Goal: Use online tool/utility: Utilize a website feature to perform a specific function

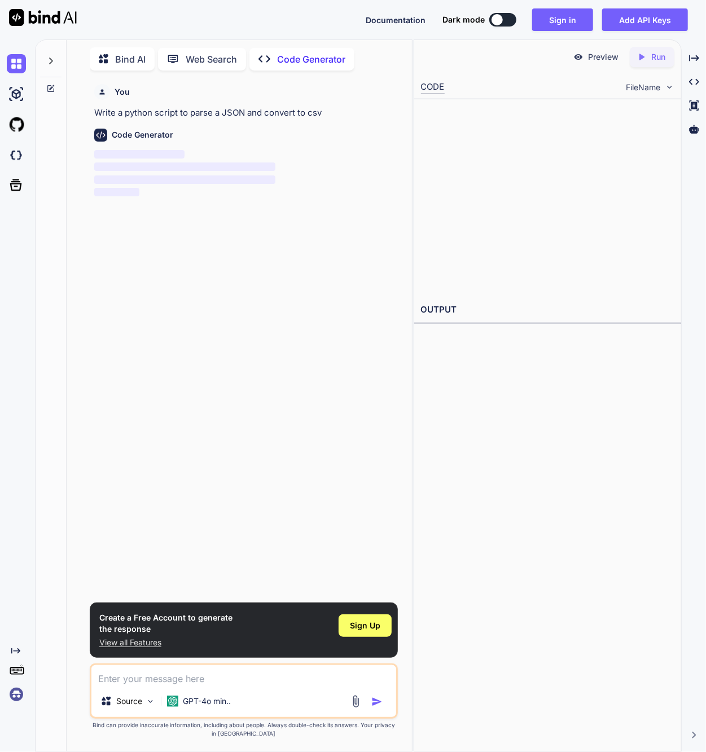
scroll to position [4, 0]
click at [501, 24] on div at bounding box center [496, 19] width 11 height 11
type textarea "x"
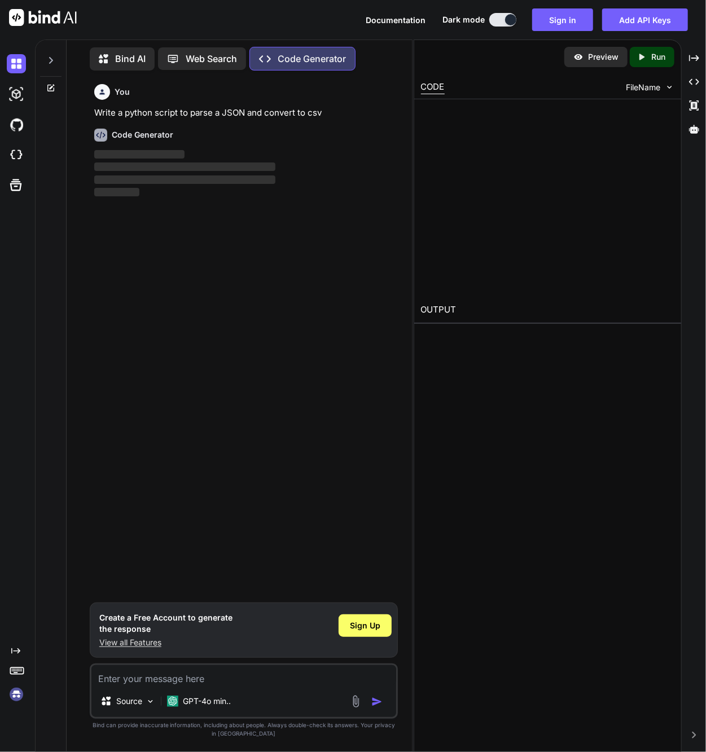
click at [195, 681] on textarea at bounding box center [243, 675] width 305 height 20
type textarea "s"
type textarea "x"
type textarea "п"
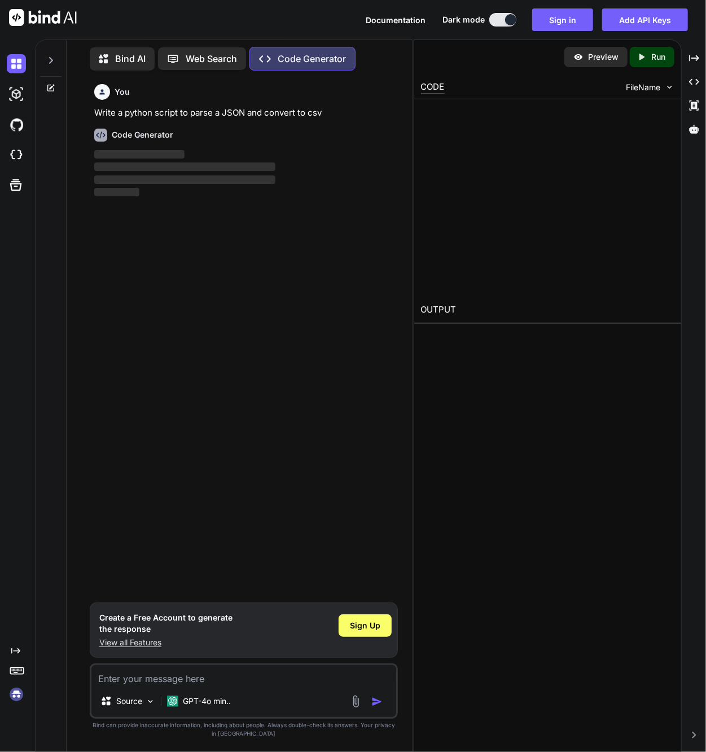
type textarea "x"
type textarea "пр"
type textarea "x"
type textarea "при"
type textarea "x"
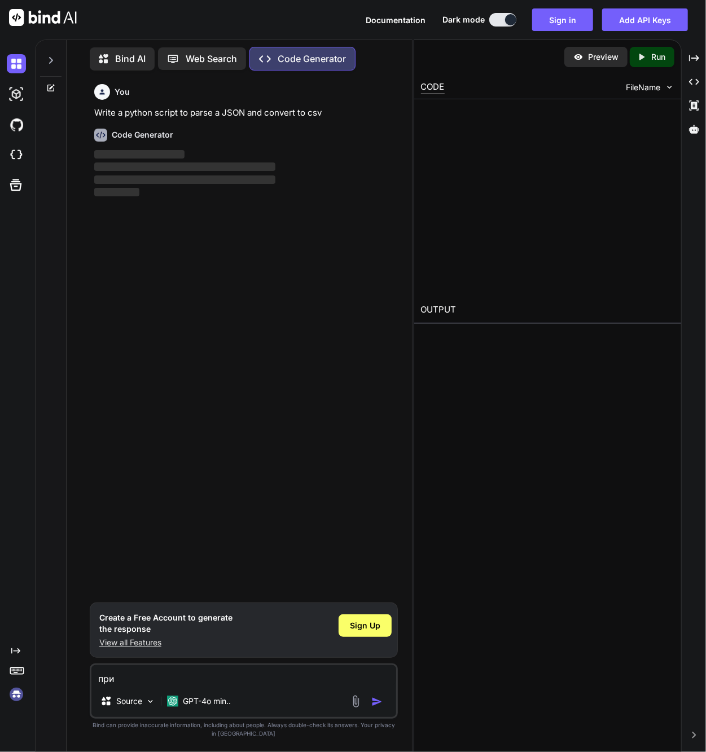
type textarea "прив"
type textarea "x"
type textarea "приве"
type textarea "x"
type textarea "привет"
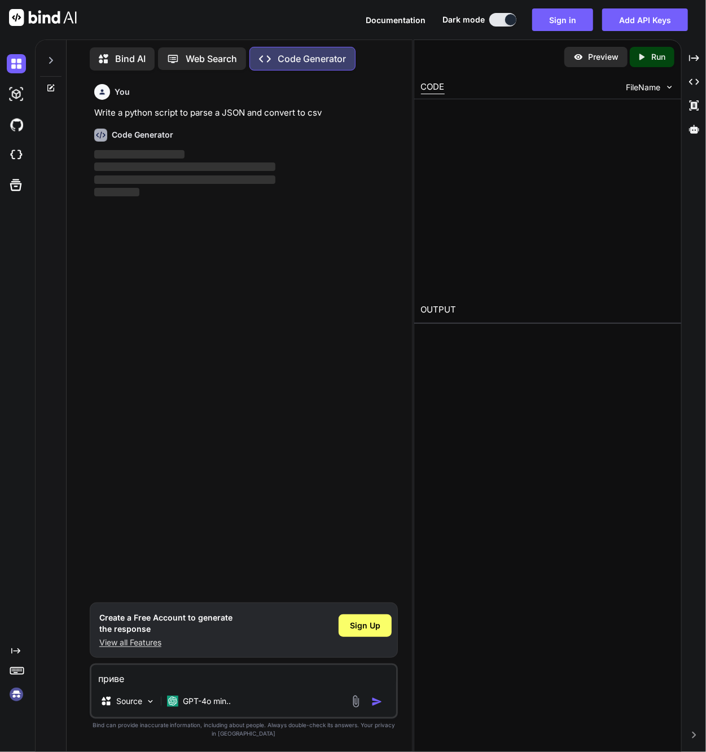
type textarea "x"
type textarea "привет"
click at [205, 699] on p "GPT-4o min.." at bounding box center [207, 700] width 48 height 11
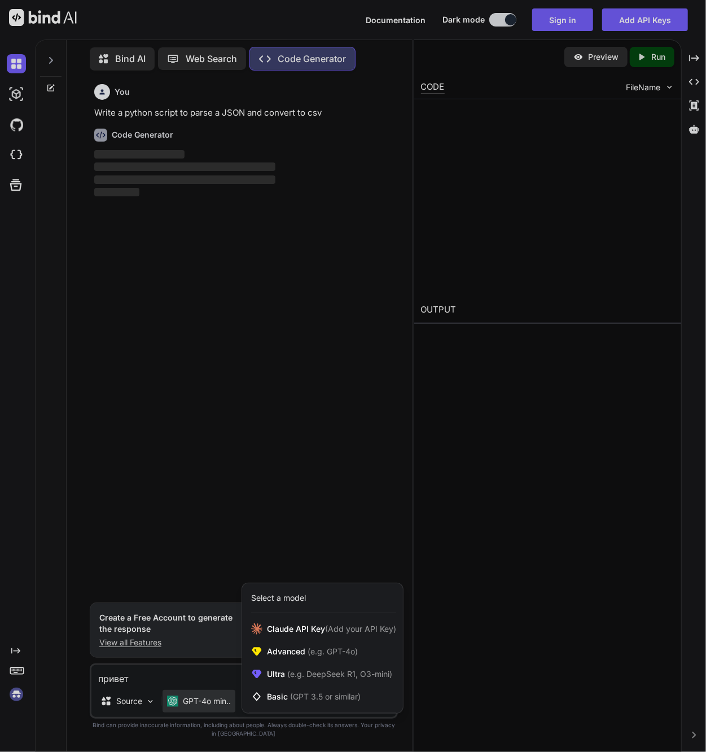
click at [205, 699] on div at bounding box center [353, 376] width 706 height 752
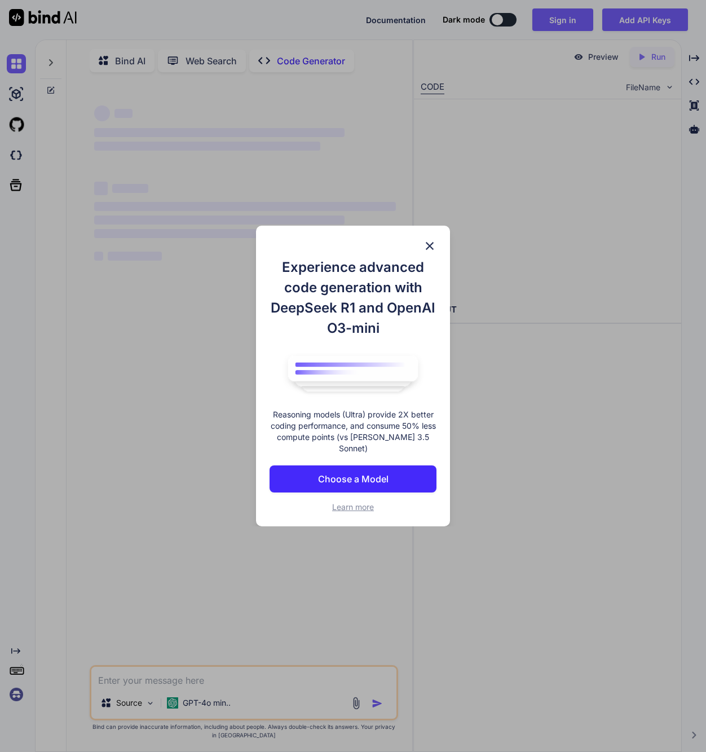
click at [423, 245] on img at bounding box center [430, 246] width 14 height 14
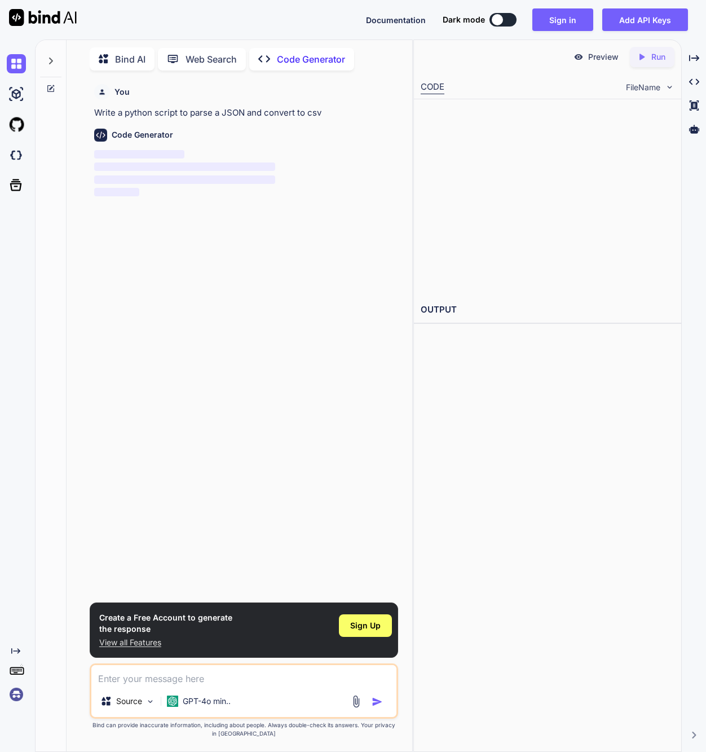
scroll to position [4, 0]
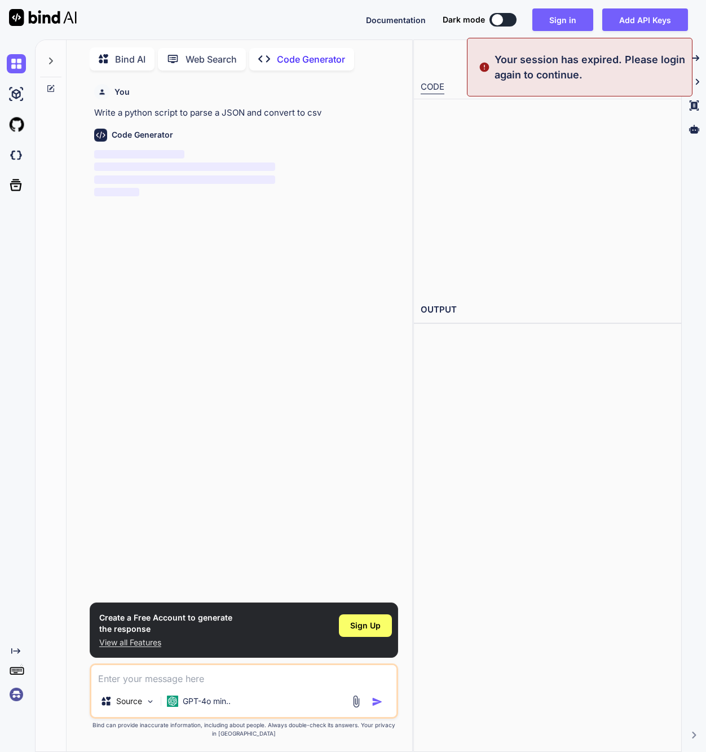
click at [496, 21] on div at bounding box center [497, 19] width 11 height 11
type textarea "x"
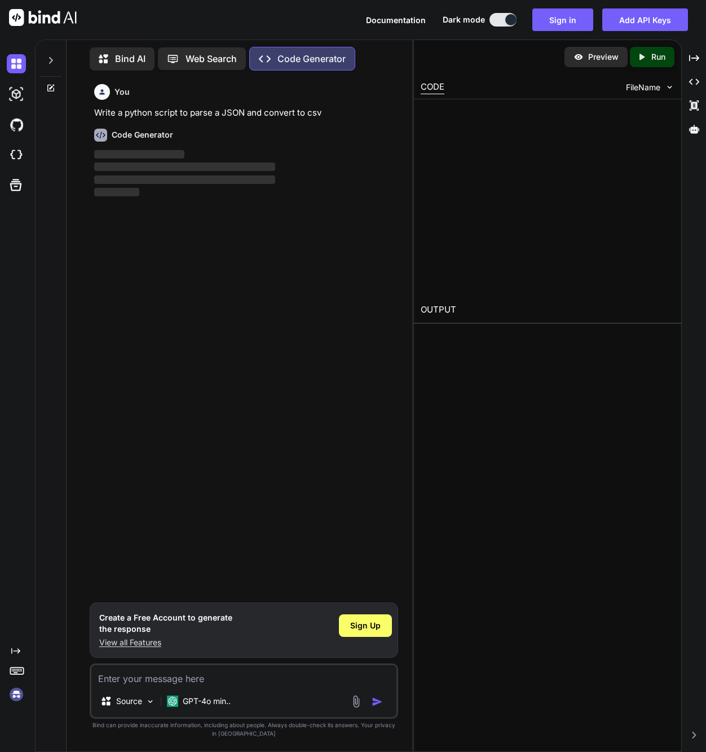
click at [171, 685] on textarea at bounding box center [243, 675] width 305 height 20
type textarea "g"
type textarea "x"
type textarea "п"
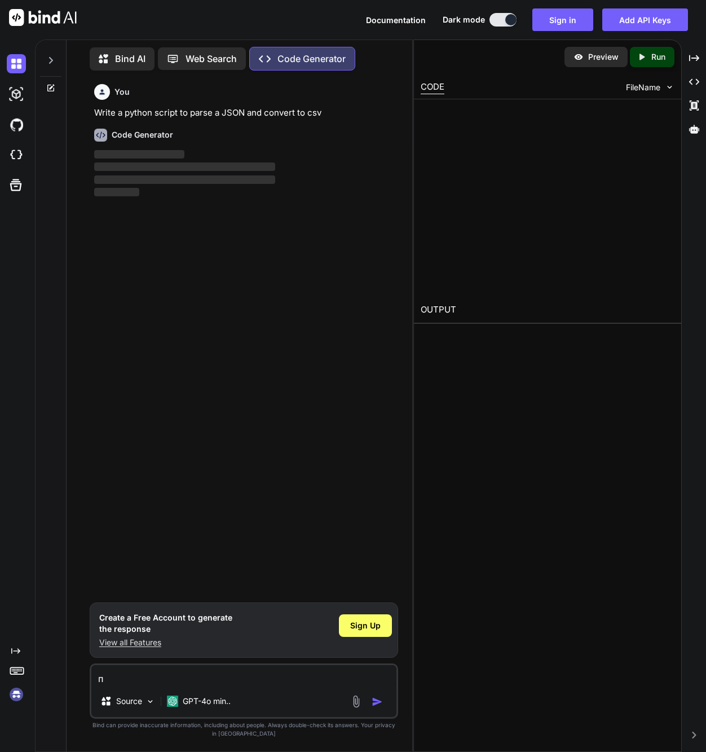
type textarea "x"
type textarea "пр"
type textarea "x"
type textarea "при"
type textarea "x"
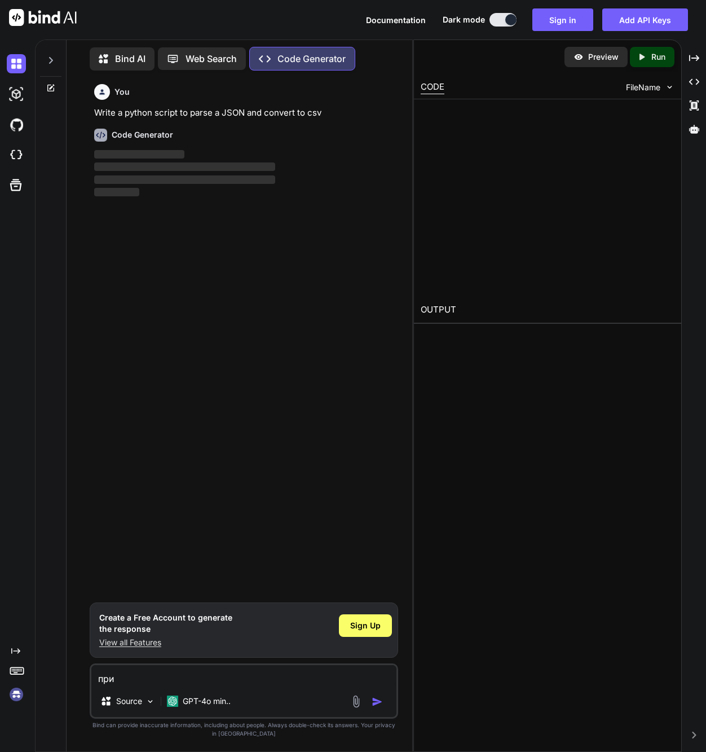
type textarea "прив"
type textarea "x"
type textarea "приве"
type textarea "x"
type textarea "привет"
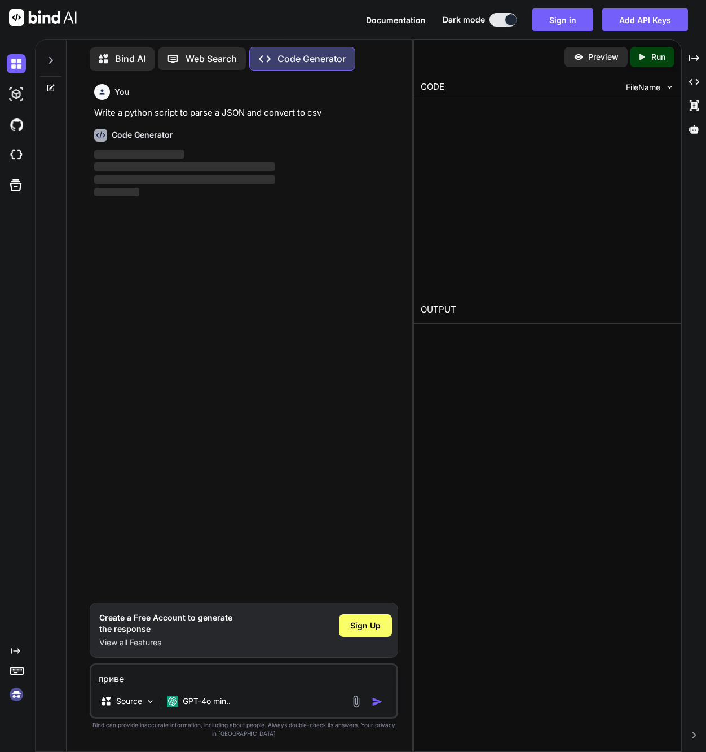
type textarea "x"
type textarea "привет!"
type textarea "x"
click at [197, 685] on textarea "привет!" at bounding box center [243, 675] width 305 height 20
type textarea "привет!"
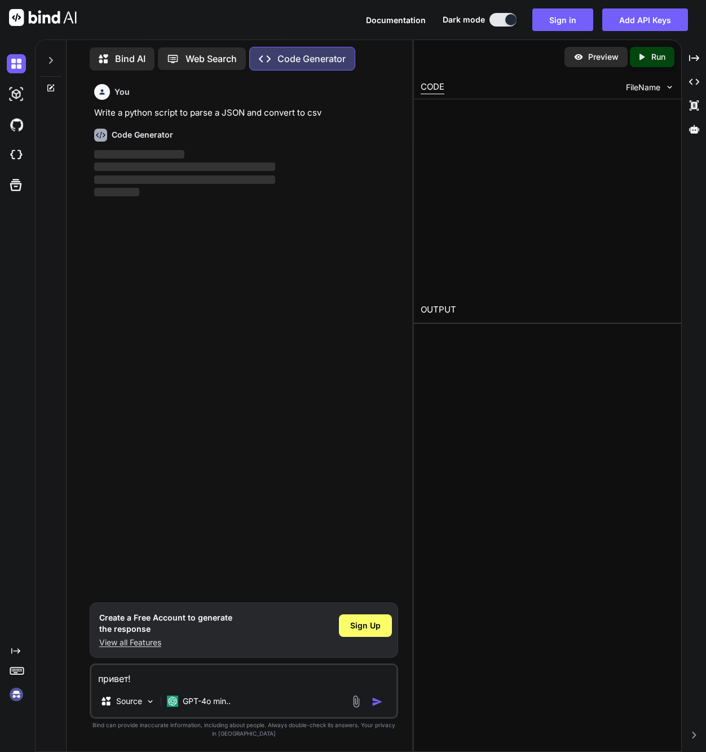
click at [370, 711] on div "Source GPT-4o min.." at bounding box center [243, 703] width 305 height 27
click at [376, 708] on div at bounding box center [369, 701] width 38 height 13
click at [294, 680] on textarea "привет!" at bounding box center [243, 675] width 305 height 20
